Goal: Navigation & Orientation: Find specific page/section

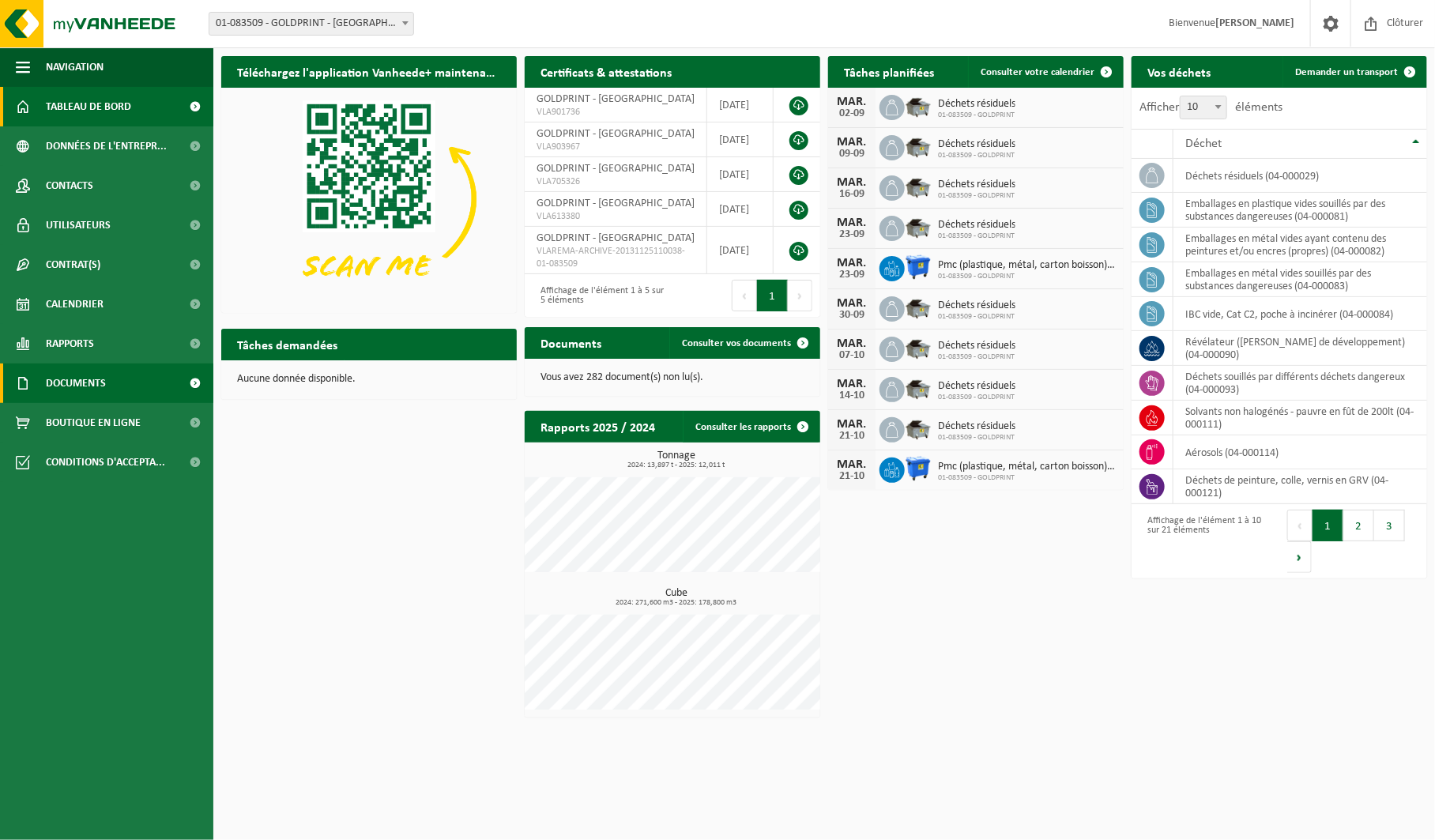
scroll to position [0, 1]
click at [104, 381] on span "Documents" at bounding box center [75, 383] width 60 height 39
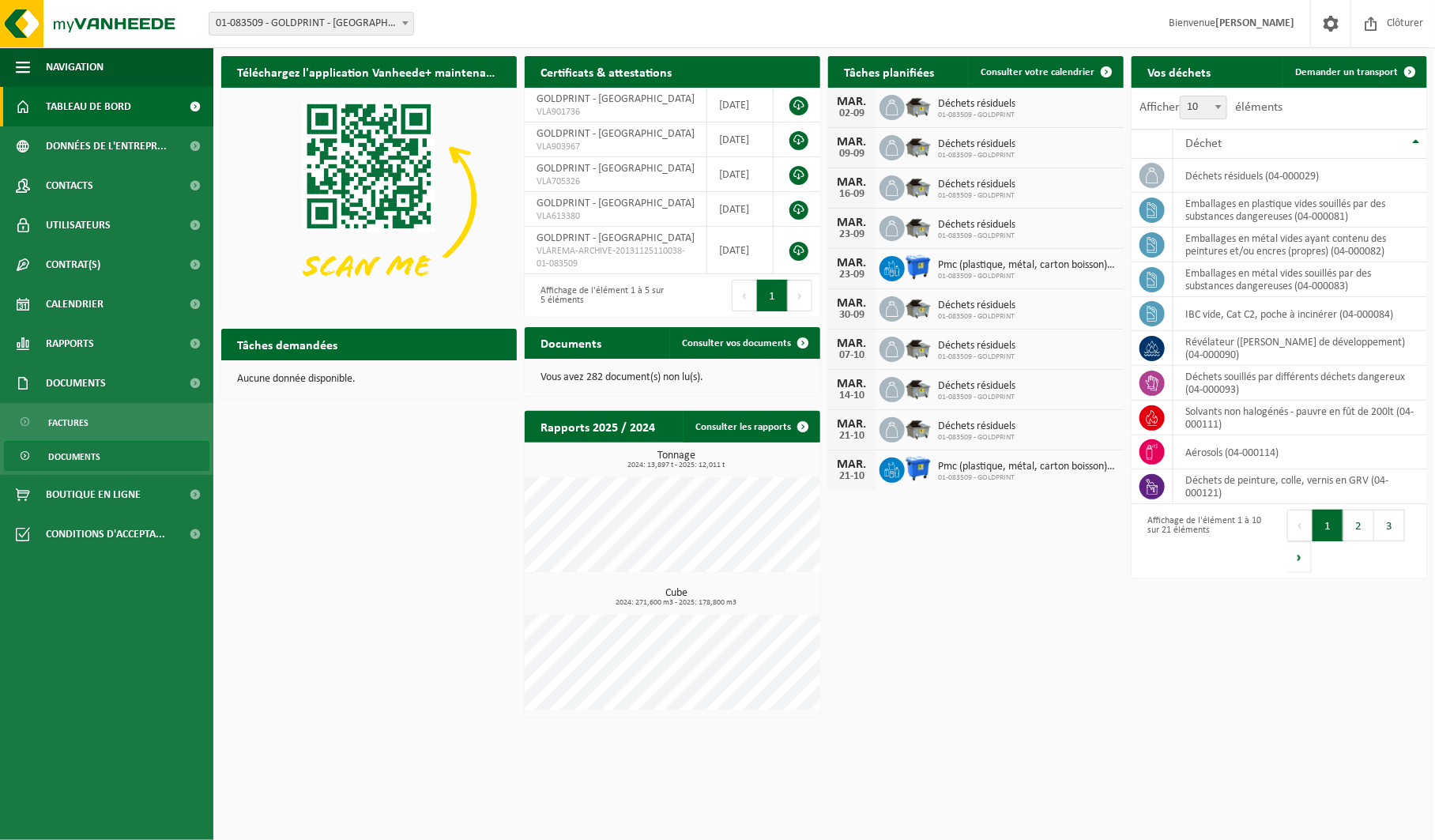
click at [96, 452] on span "Documents" at bounding box center [74, 456] width 52 height 30
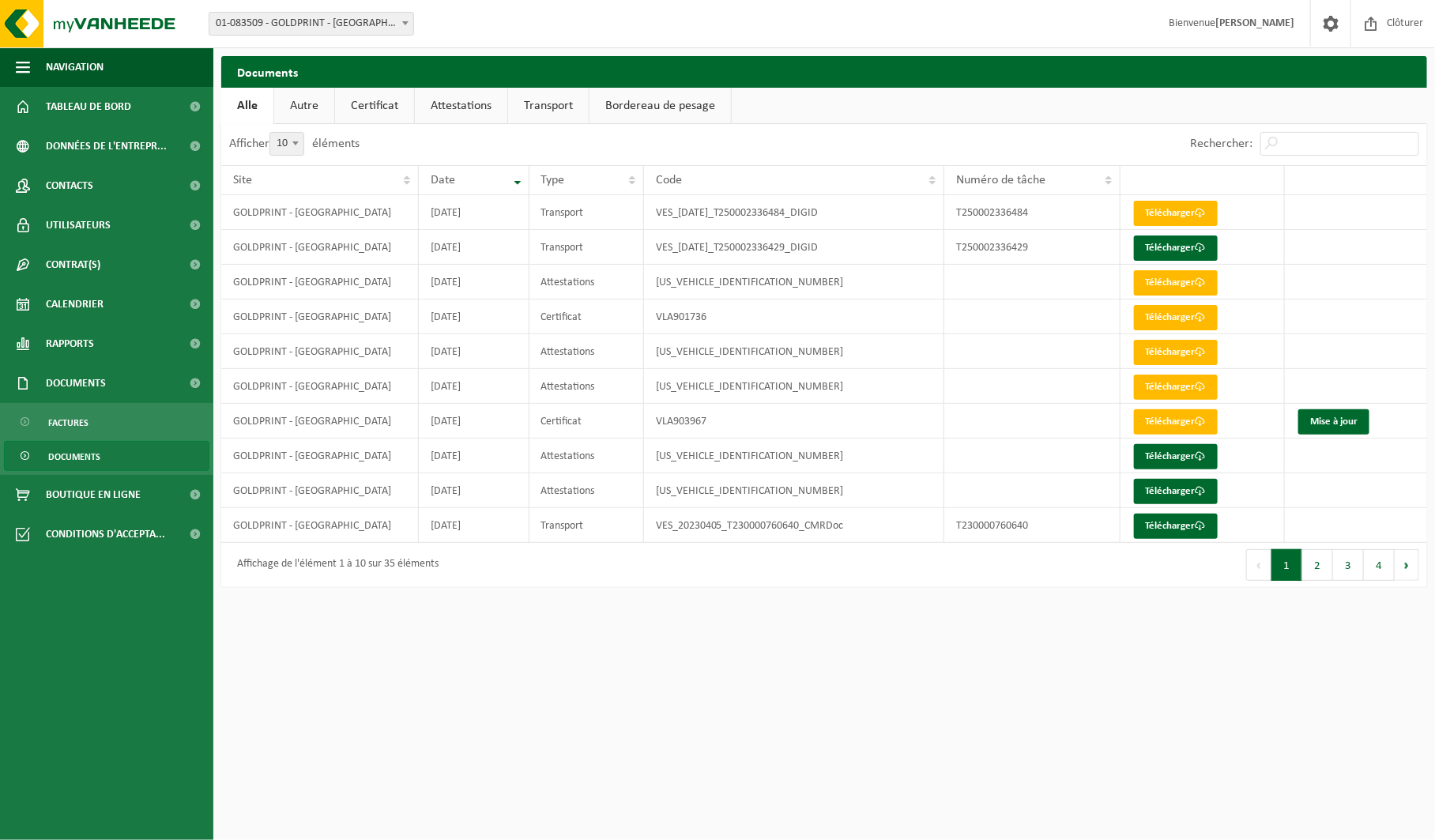
click at [298, 103] on link "Autre" at bounding box center [304, 105] width 60 height 36
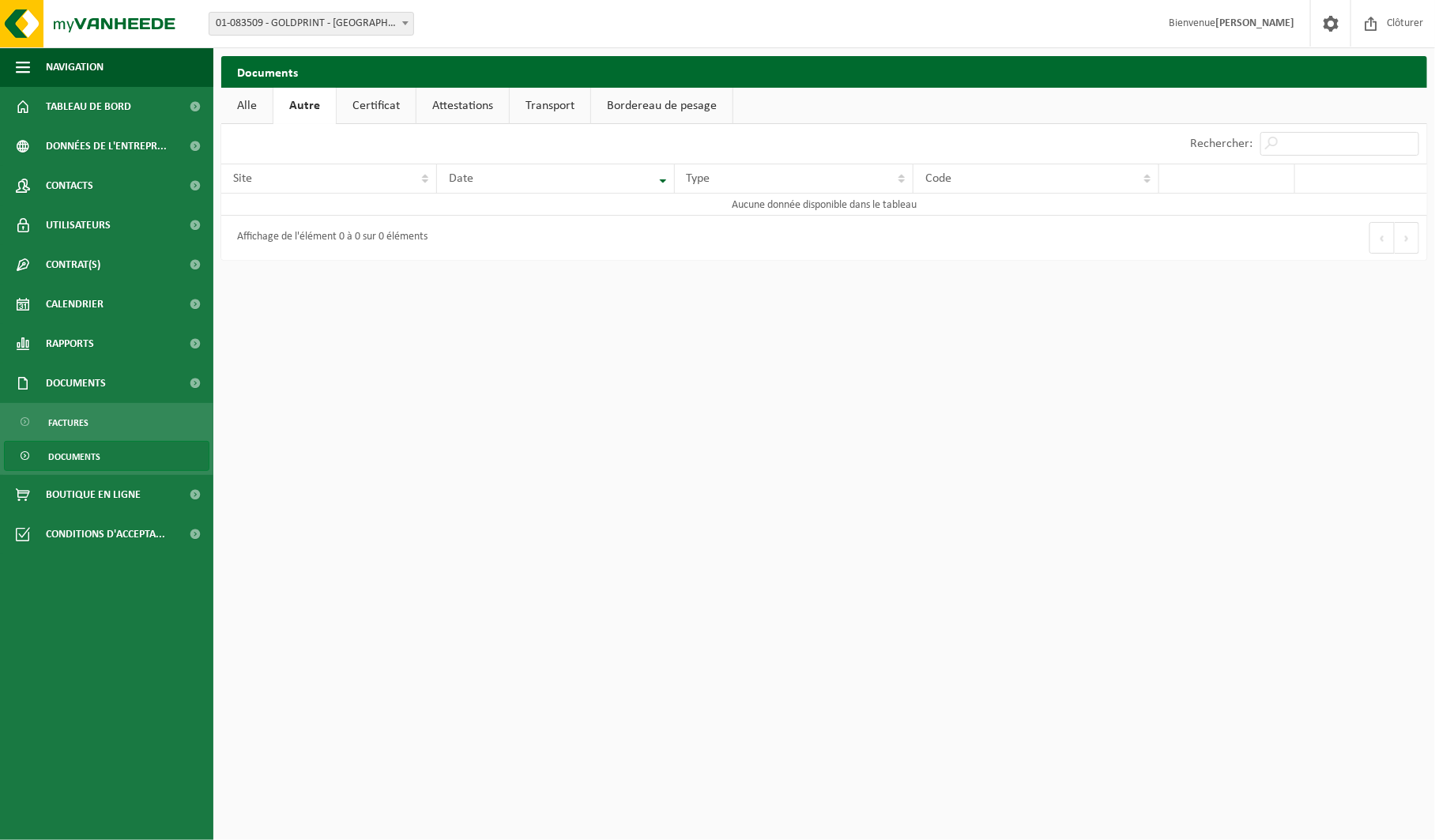
click at [375, 102] on link "Certificat" at bounding box center [376, 105] width 79 height 36
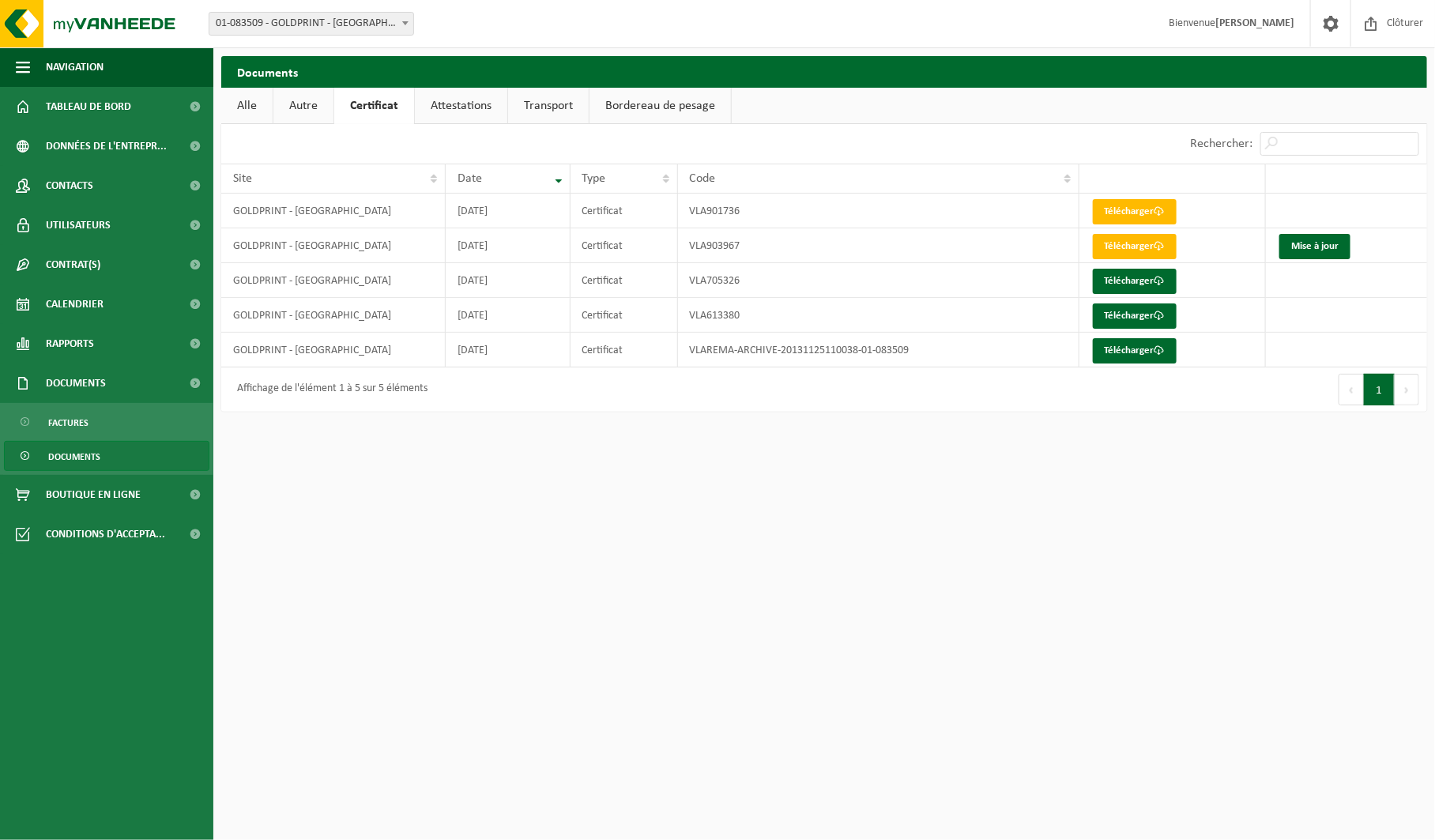
click at [466, 109] on link "Attestations" at bounding box center [461, 105] width 92 height 36
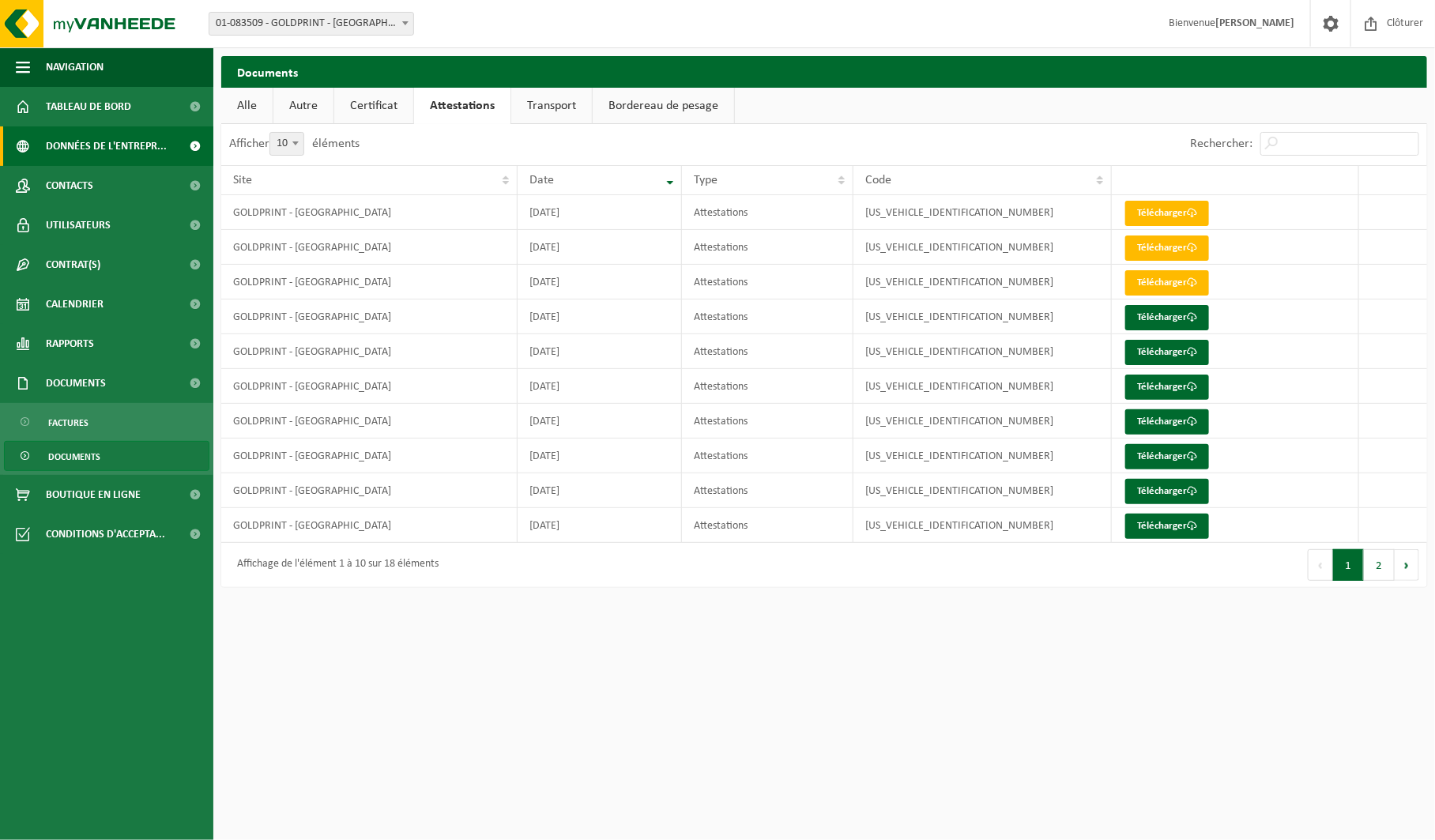
click at [113, 150] on span "Données de l'entrepr..." at bounding box center [106, 146] width 121 height 39
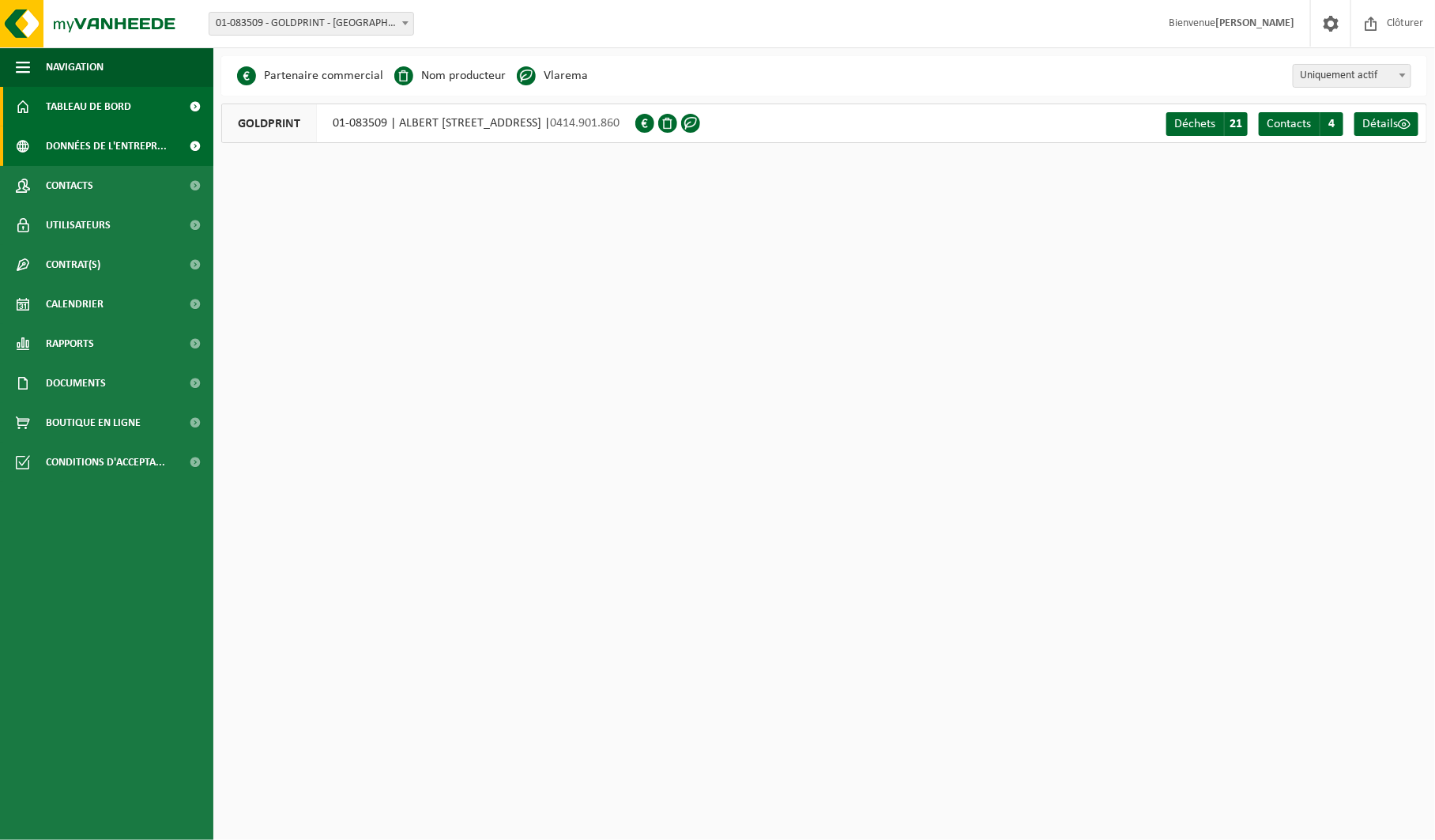
click at [119, 102] on span "Tableau de bord" at bounding box center [88, 106] width 86 height 39
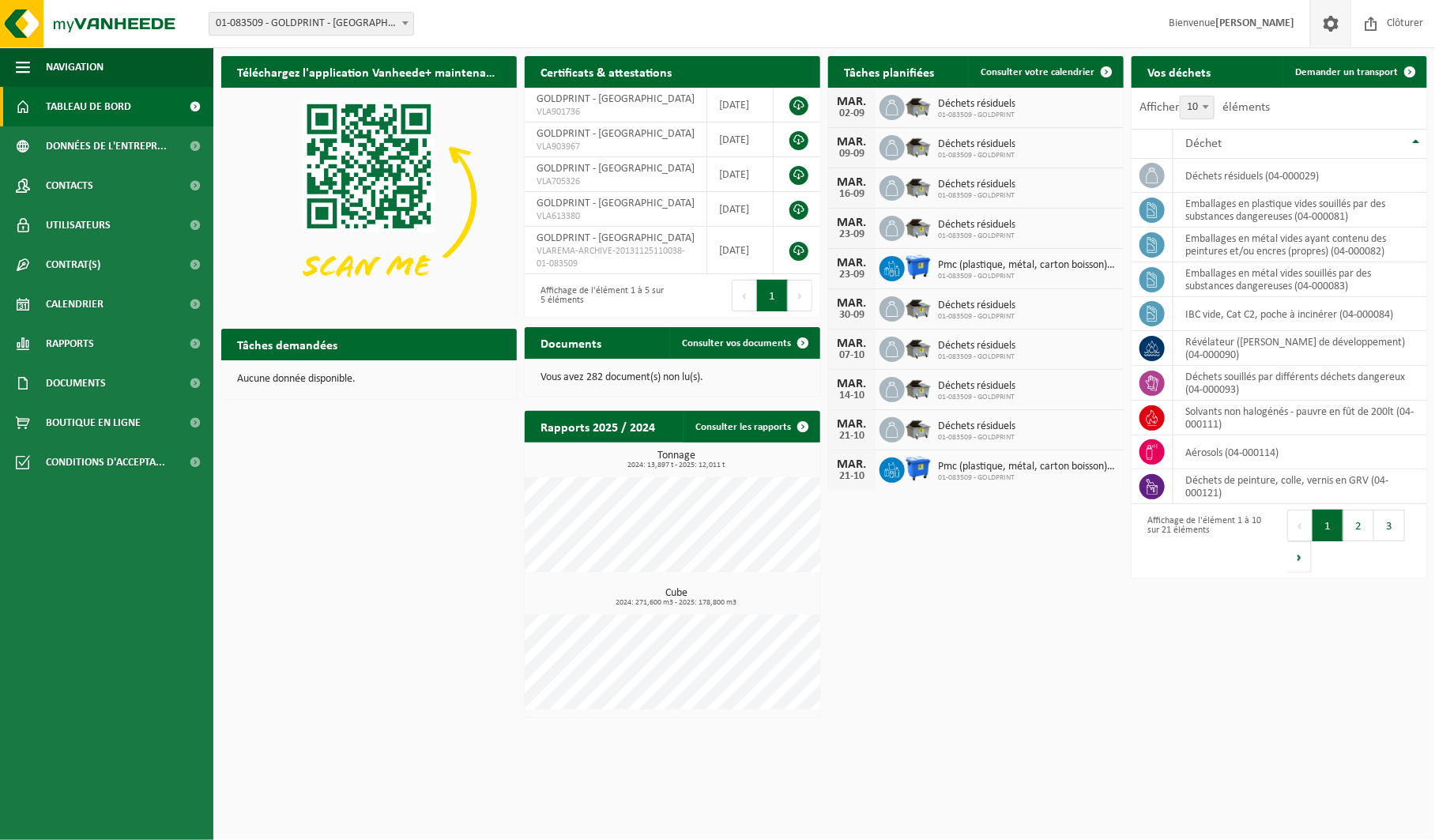
click at [1328, 23] on span at bounding box center [1330, 23] width 23 height 47
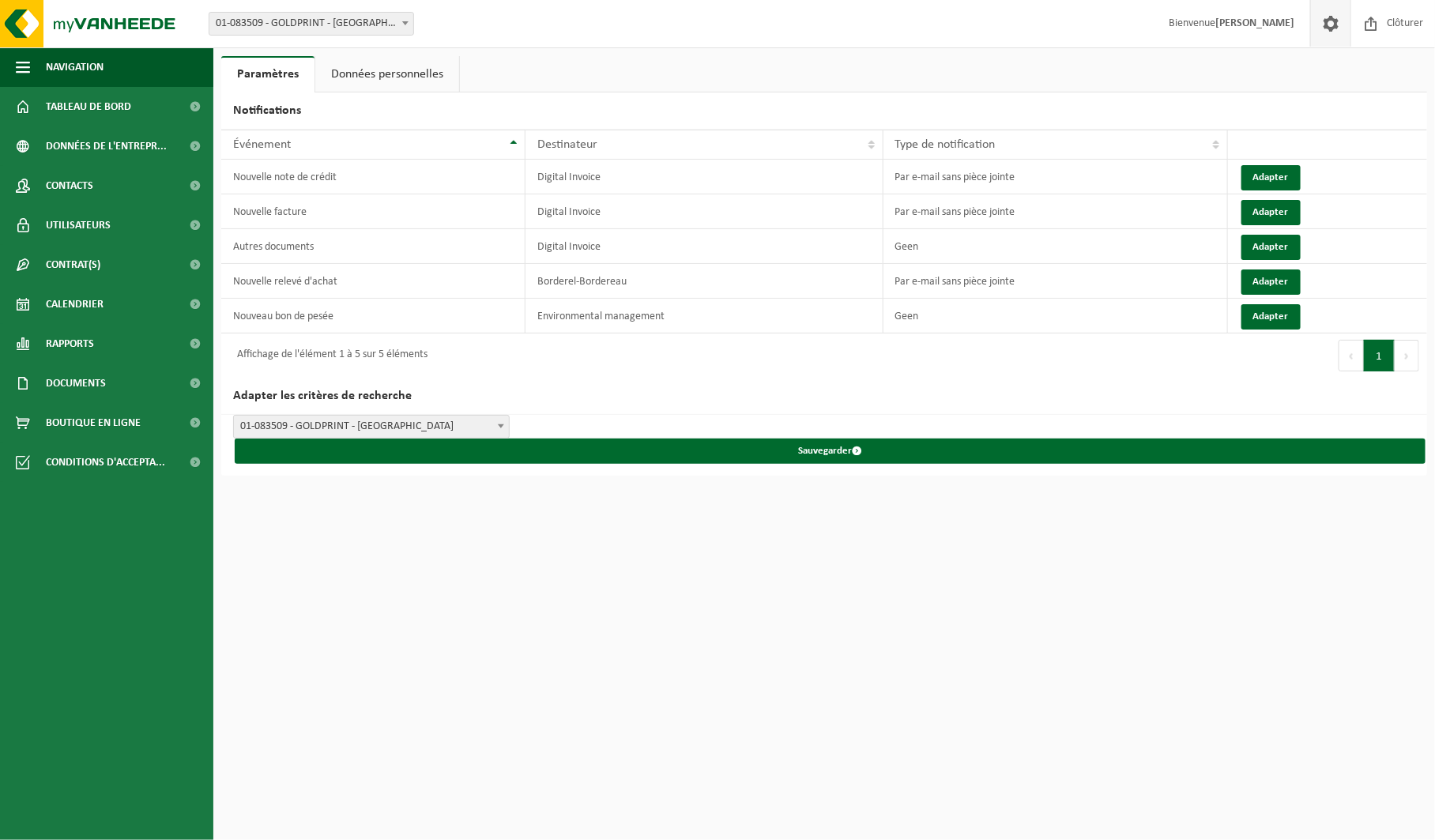
click at [386, 80] on link "Données personnelles" at bounding box center [387, 74] width 143 height 36
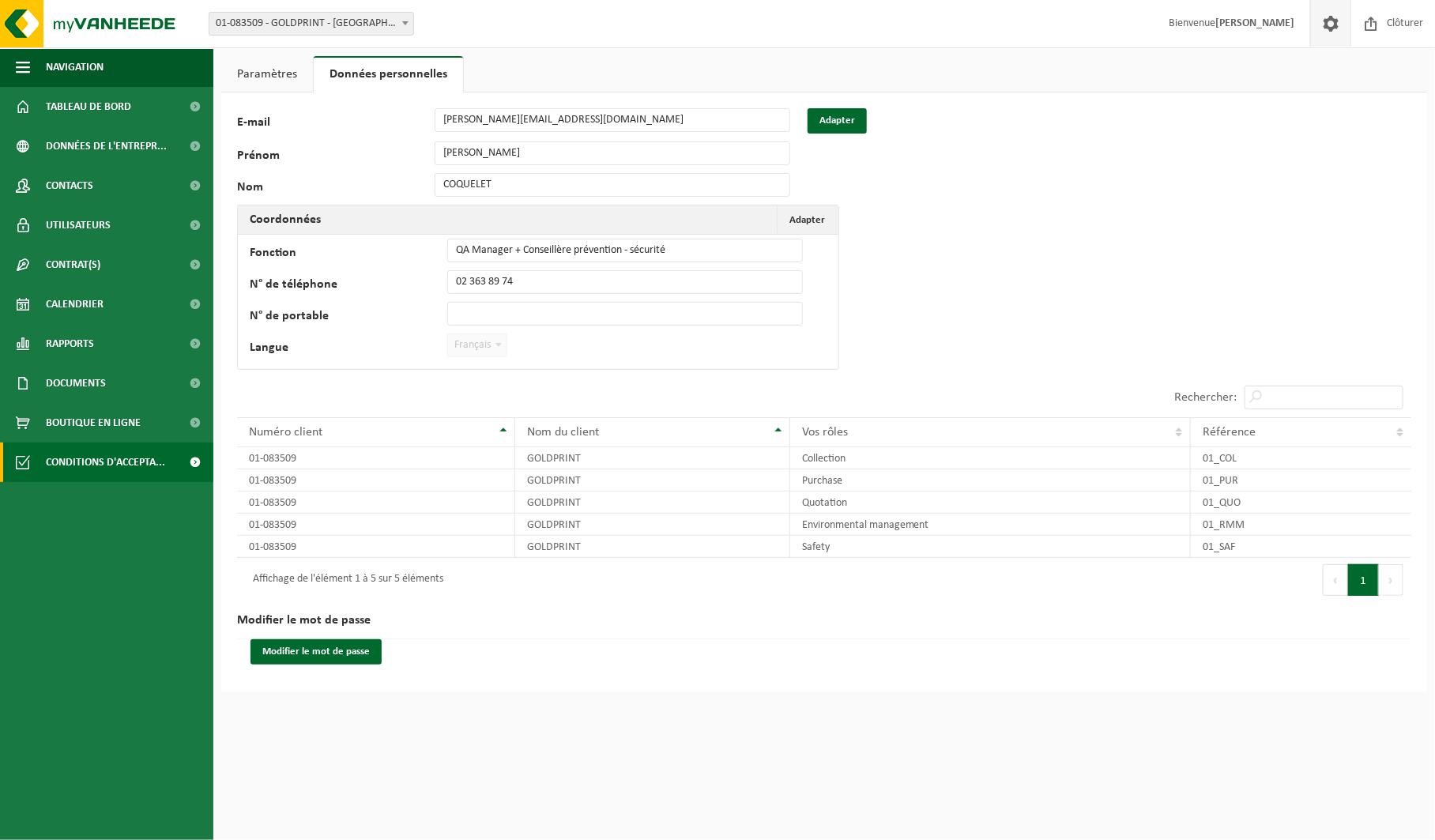
click at [129, 460] on span "Conditions d'accepta..." at bounding box center [105, 462] width 119 height 39
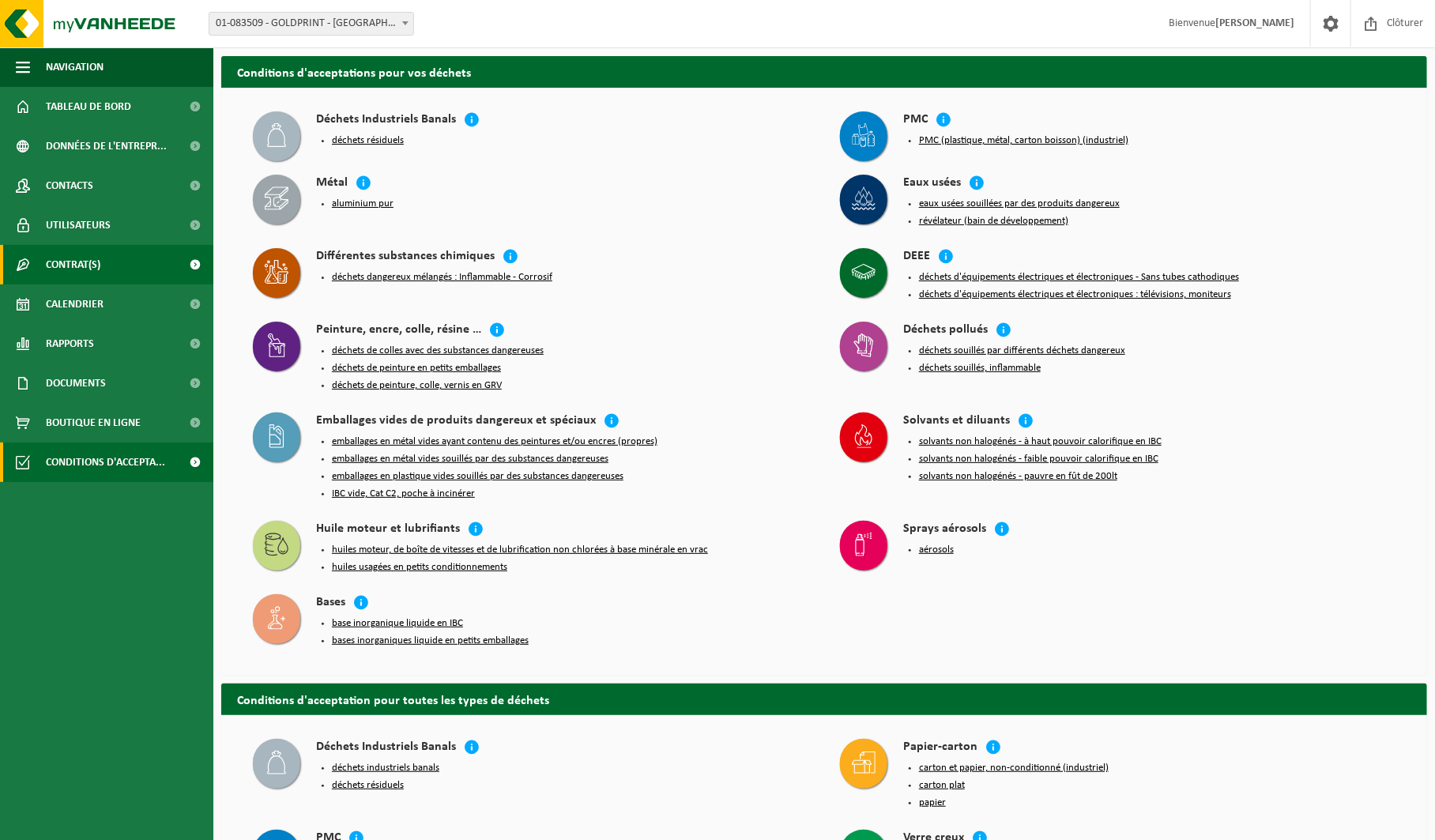
scroll to position [0, 1]
click at [102, 263] on link "Contrat(s)" at bounding box center [106, 264] width 213 height 39
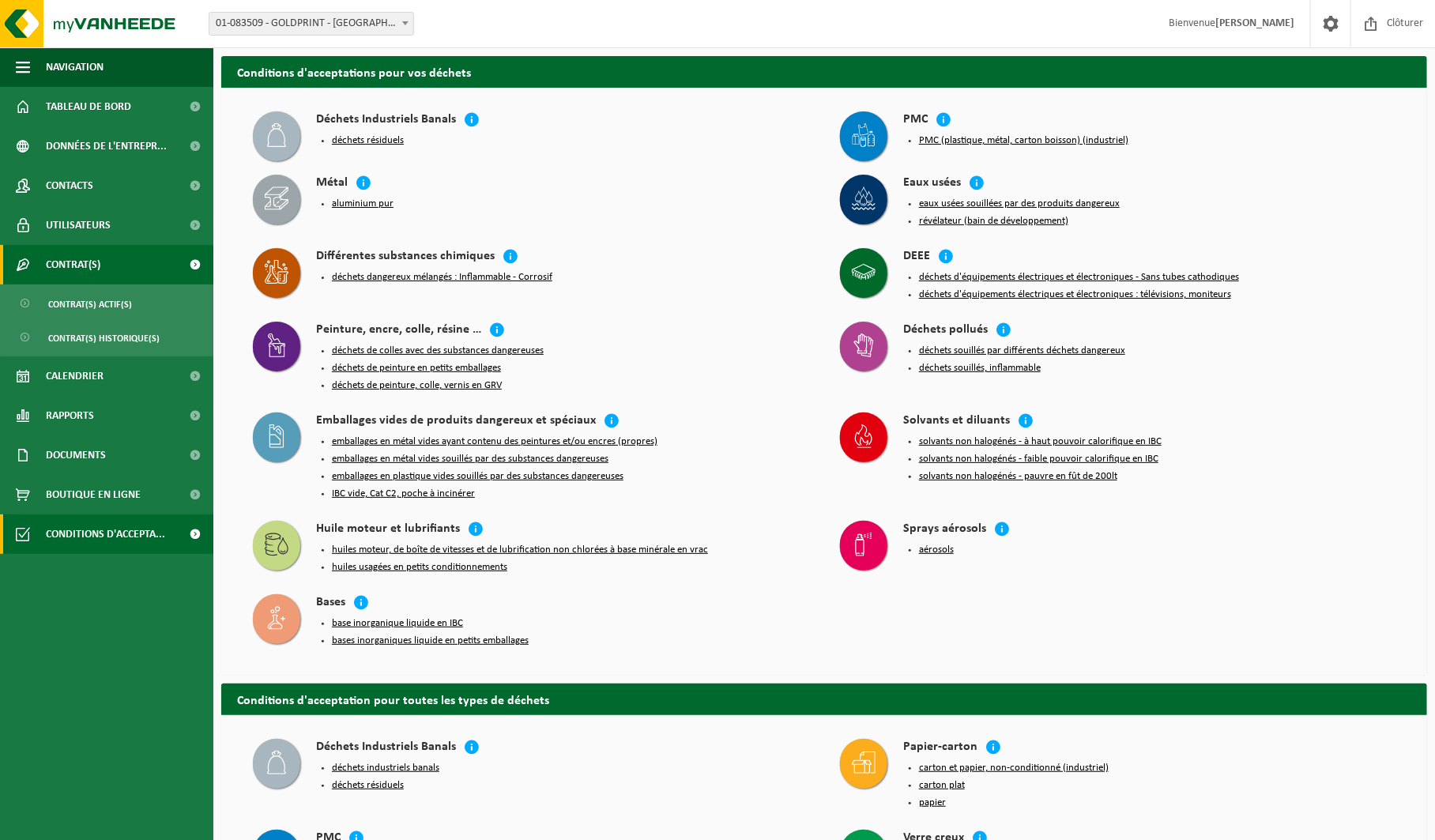
scroll to position [0, 0]
click at [112, 299] on span "Contrat(s) actif(s)" at bounding box center [90, 305] width 84 height 30
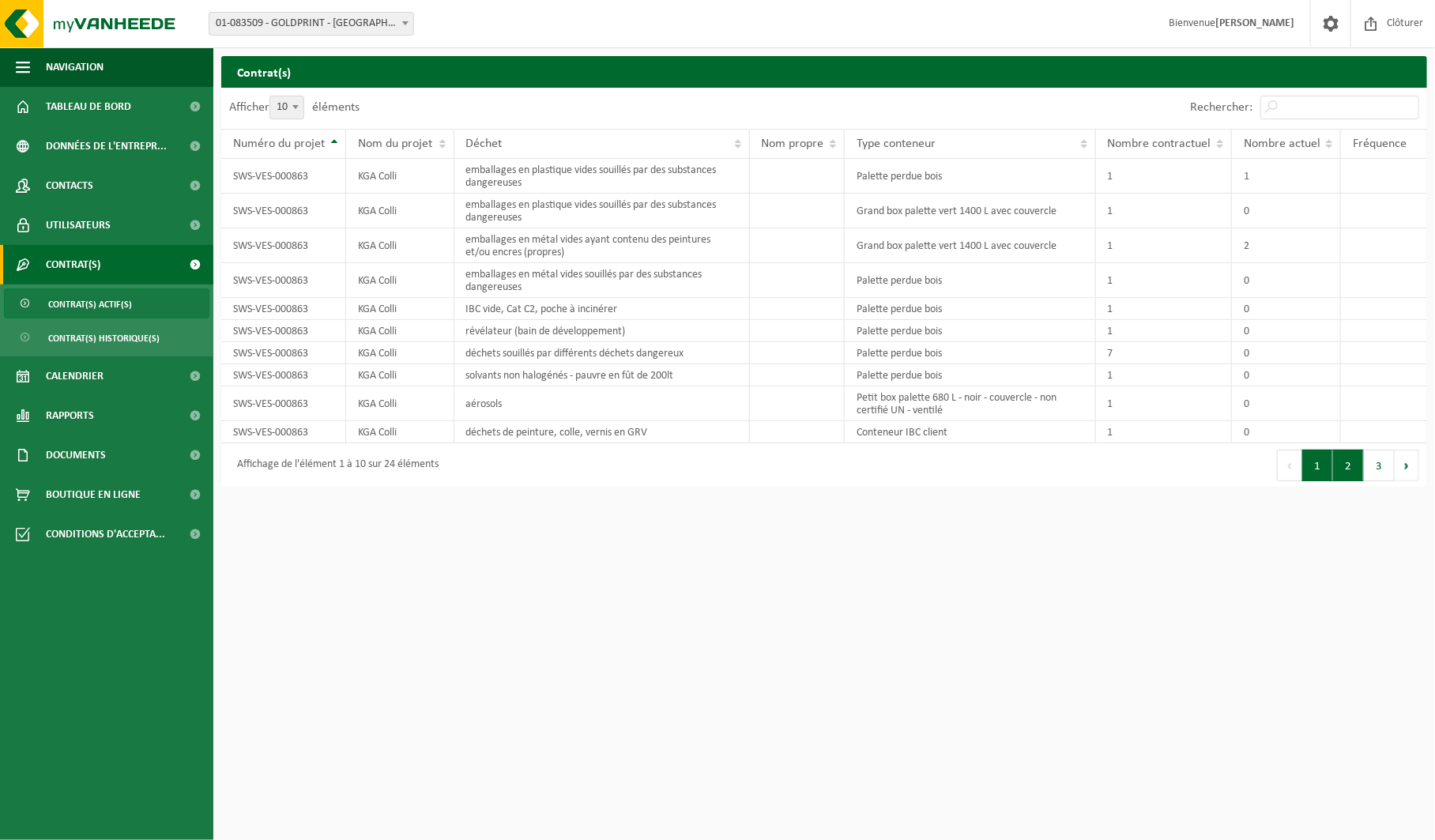
click at [1351, 461] on button "2" at bounding box center [1348, 466] width 31 height 32
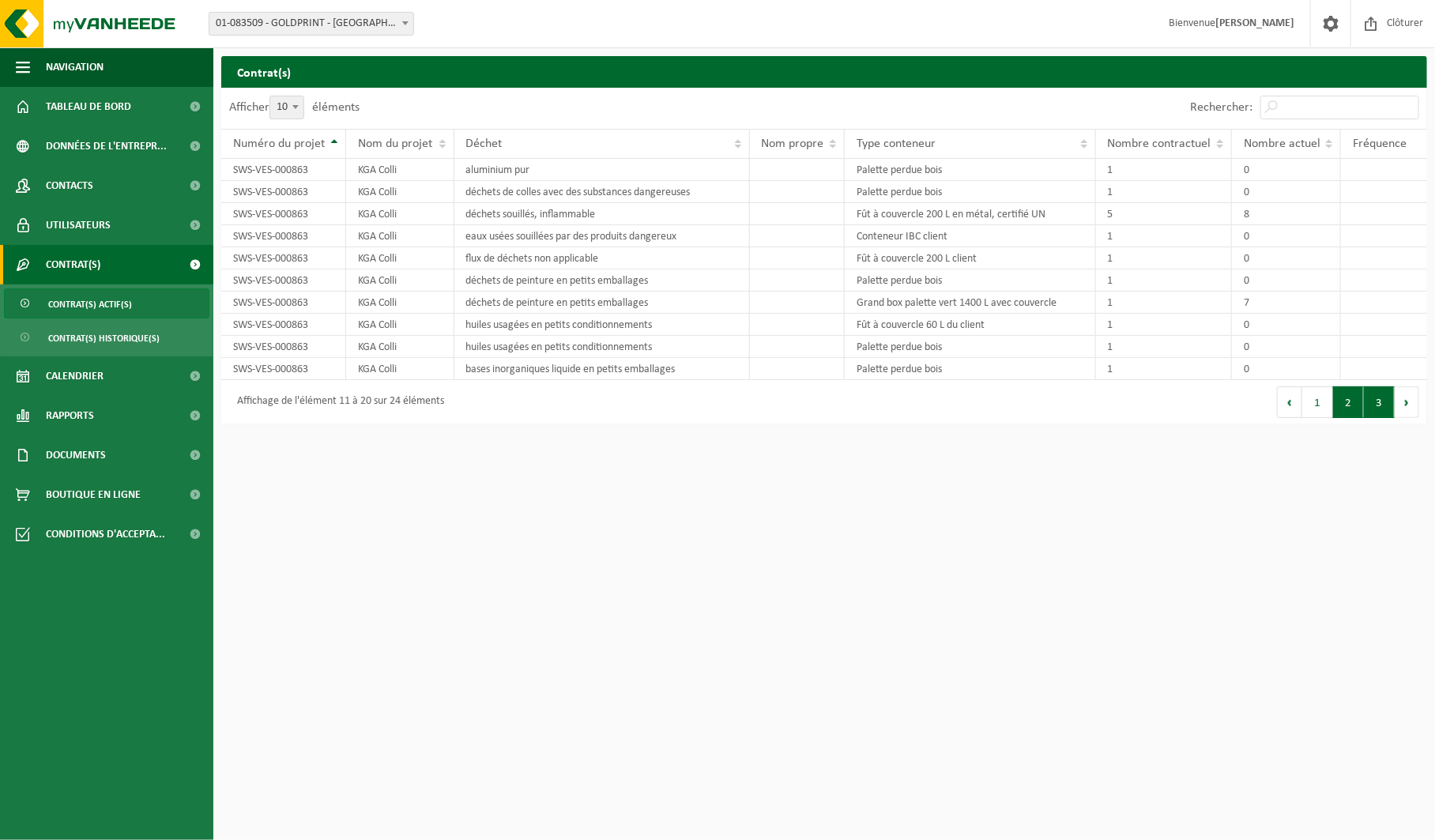
click at [1376, 400] on button "3" at bounding box center [1379, 402] width 31 height 32
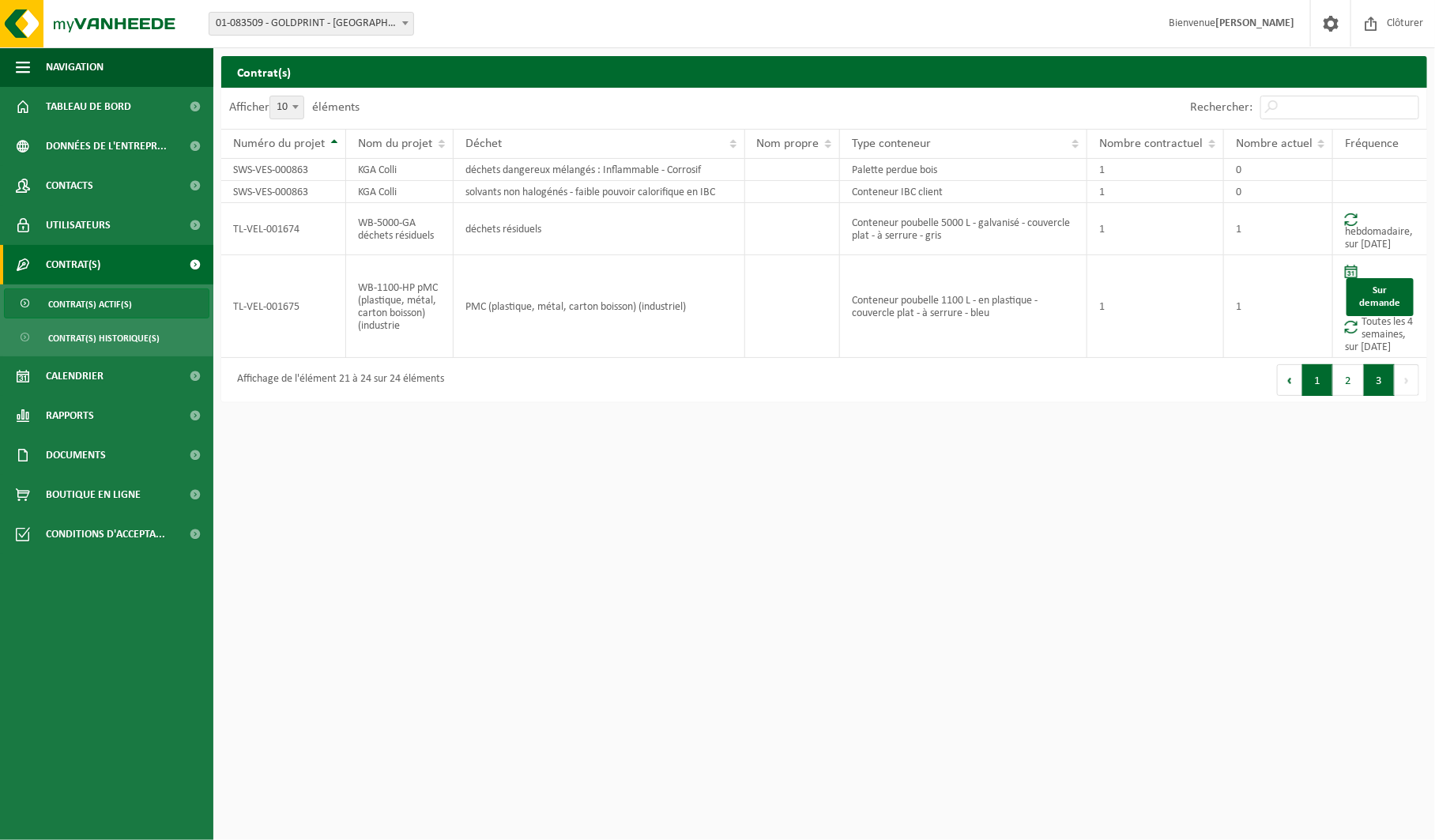
click at [1315, 386] on button "1" at bounding box center [1317, 380] width 31 height 32
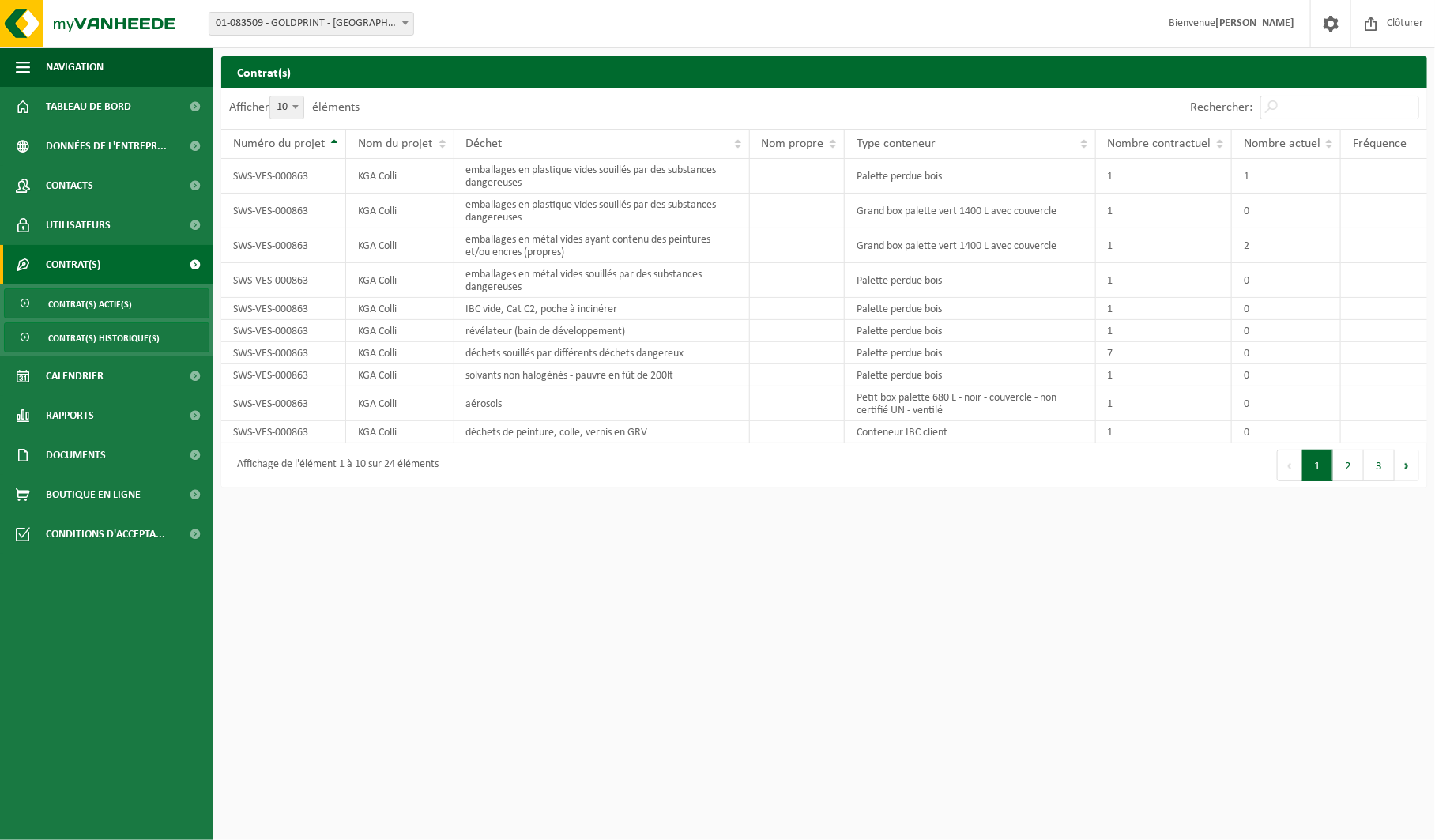
click at [152, 344] on span "Contrat(s) historique(s)" at bounding box center [104, 338] width 112 height 30
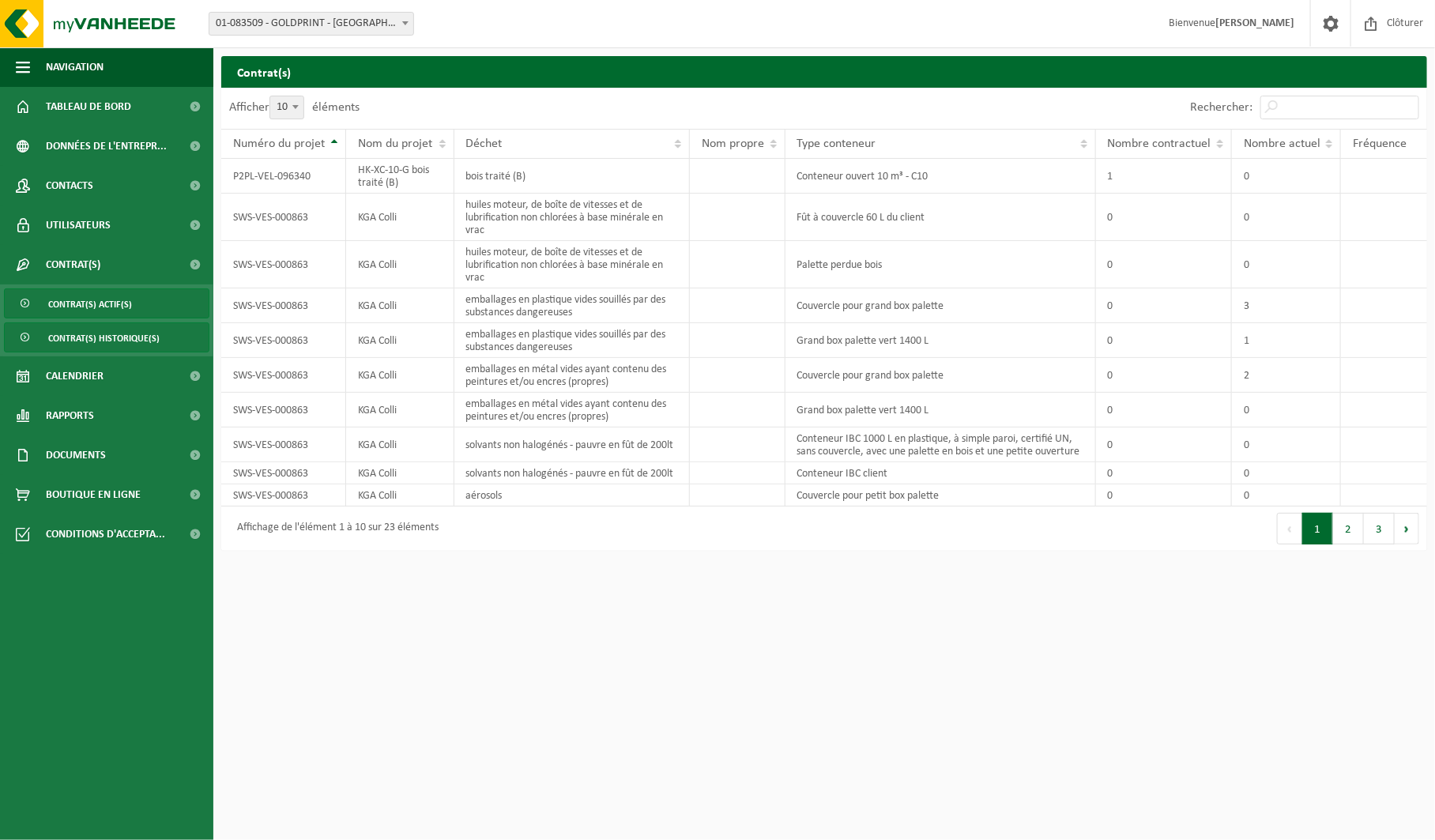
click at [151, 306] on link "Contrat(s) actif(s)" at bounding box center [106, 304] width 206 height 30
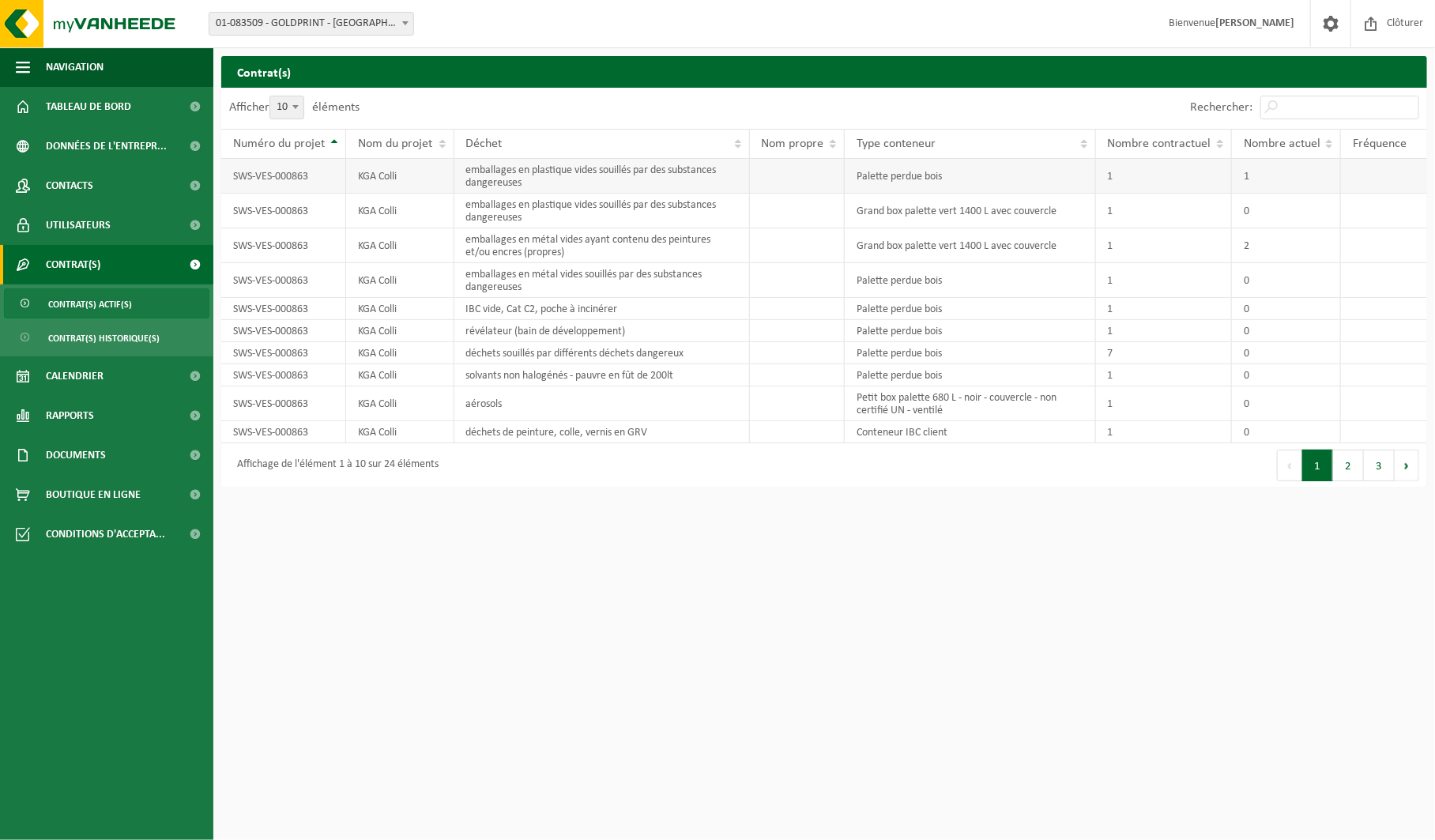
click at [292, 178] on td "SWS-VES-000863" at bounding box center [284, 176] width 125 height 34
click at [123, 149] on span "Données de l'entrepr..." at bounding box center [106, 146] width 121 height 39
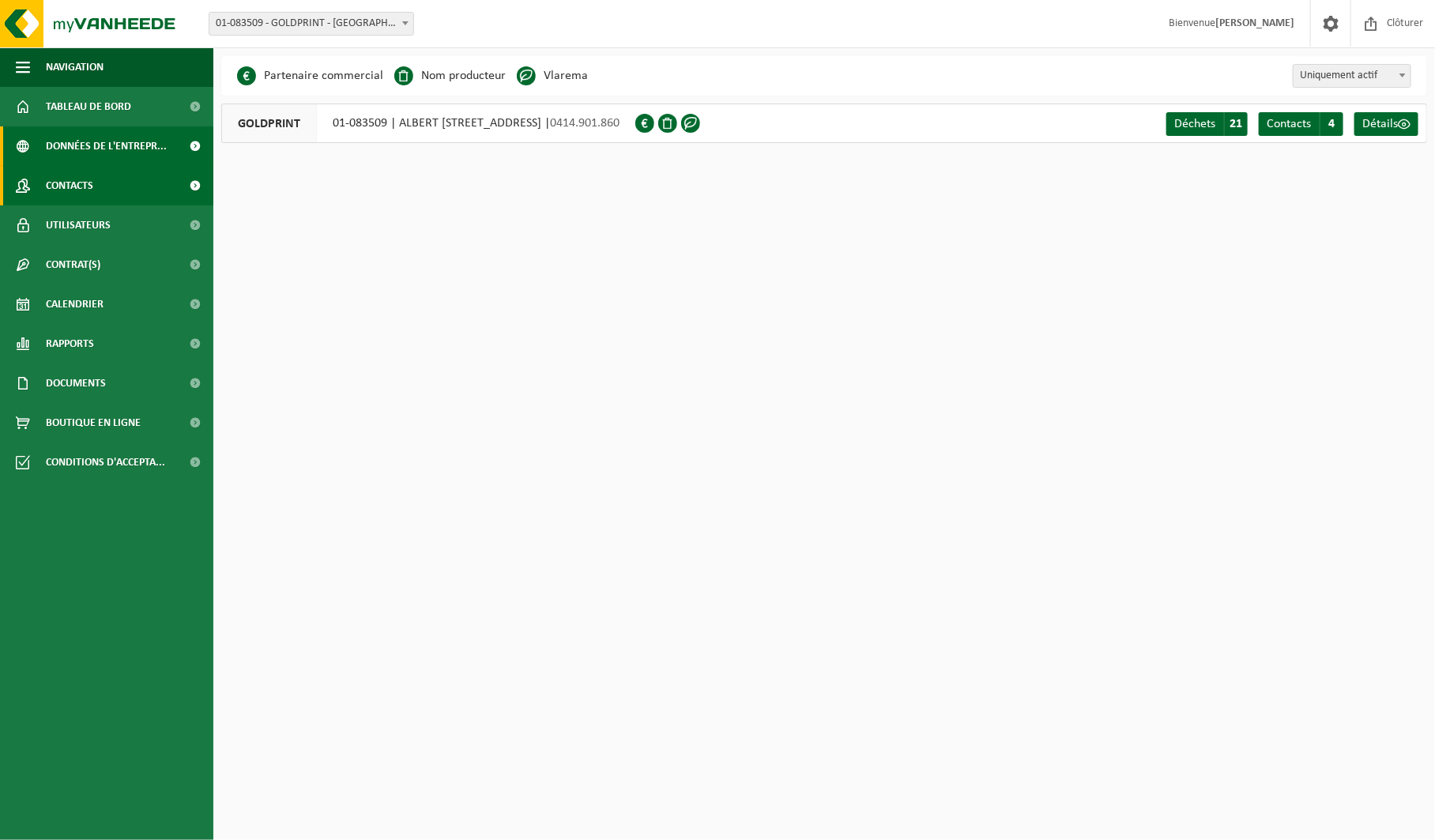
scroll to position [0, 1]
click at [115, 182] on link "Contacts" at bounding box center [106, 185] width 213 height 39
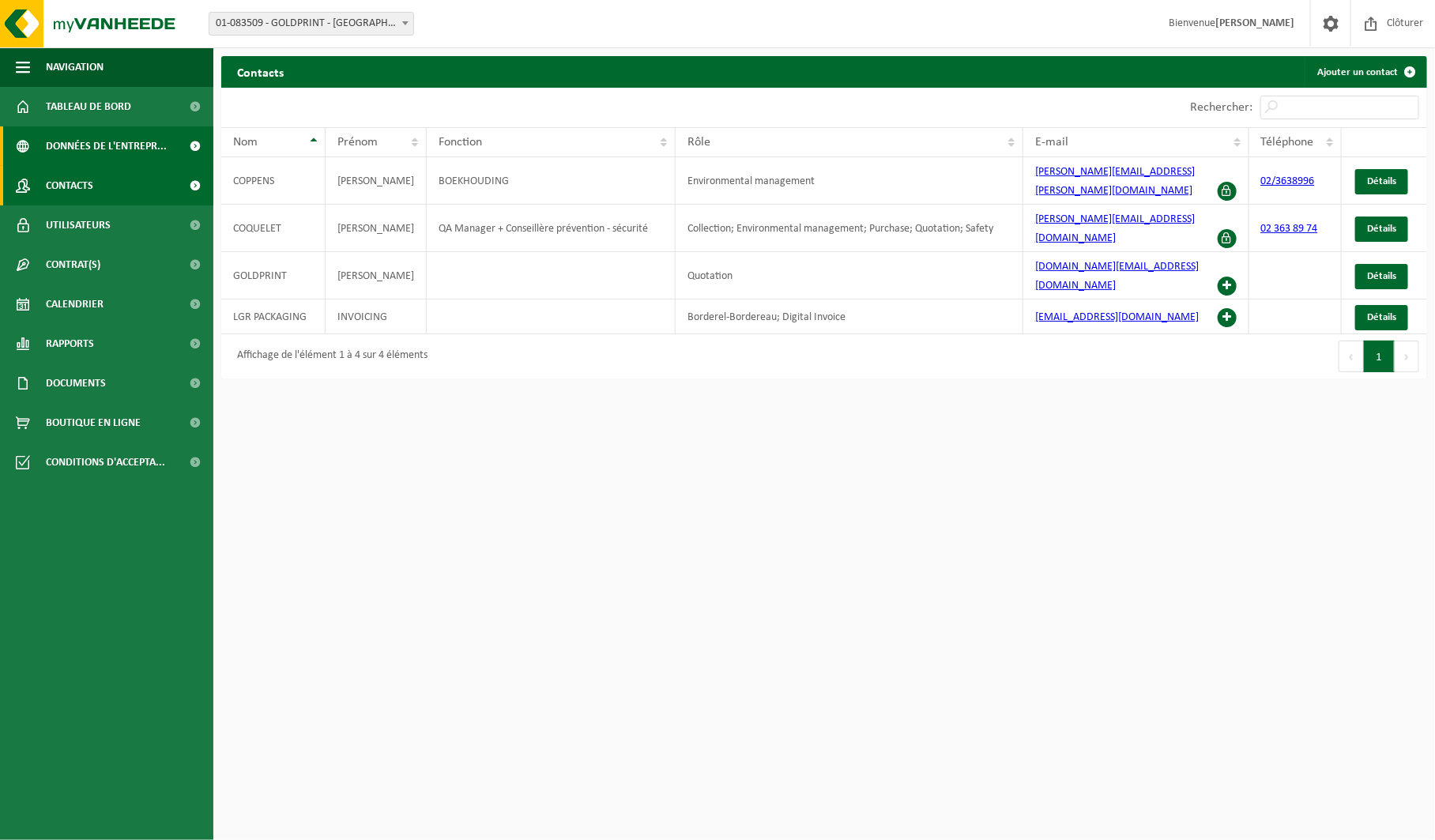
click at [117, 143] on span "Données de l'entrepr..." at bounding box center [106, 146] width 121 height 39
